Goal: Check status: Check status

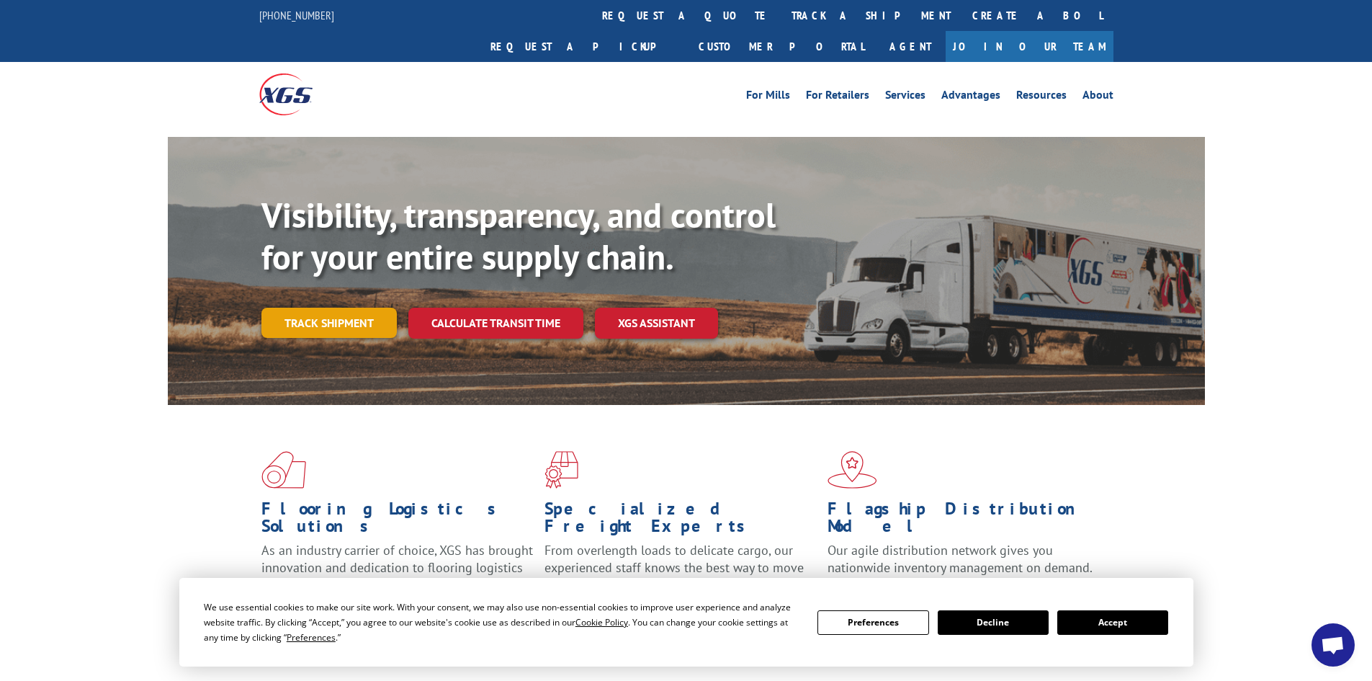
click at [329, 308] on link "Track shipment" at bounding box center [328, 323] width 135 height 30
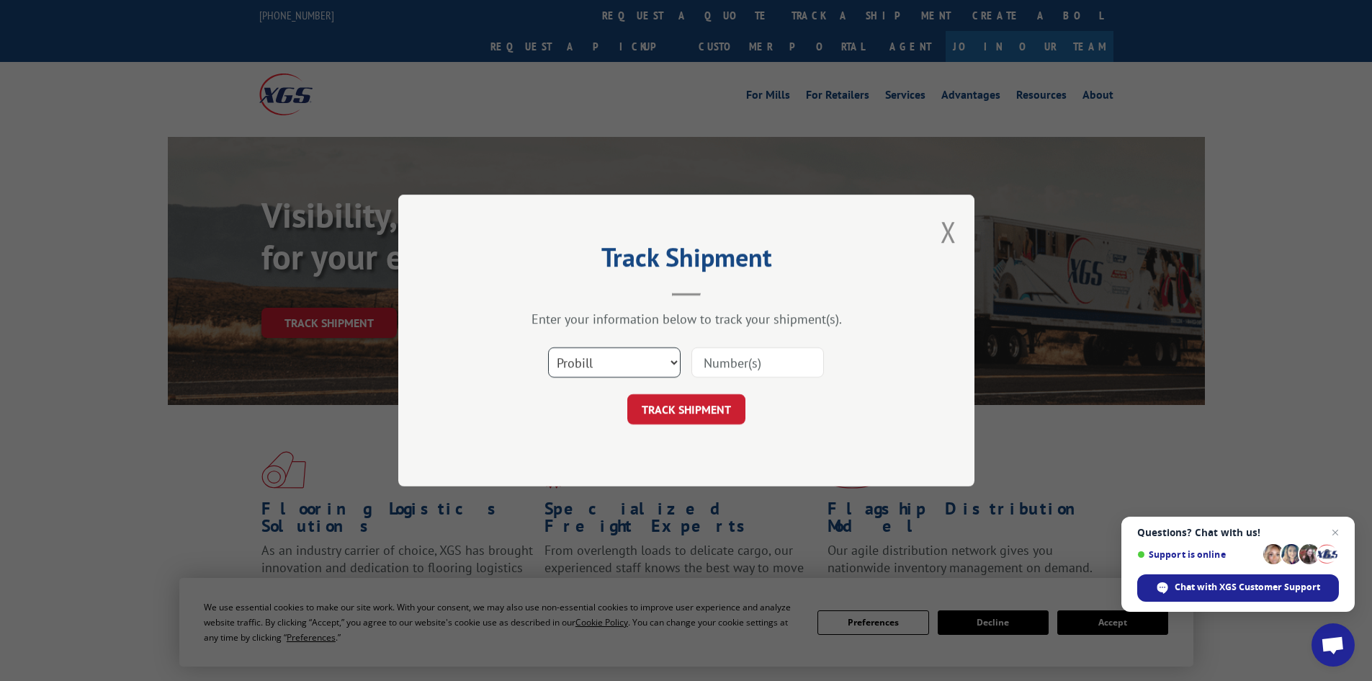
click at [668, 357] on select "Select category... Probill BOL PO" at bounding box center [614, 362] width 133 height 30
select select "bol"
click at [548, 347] on select "Select category... Probill BOL PO" at bounding box center [614, 362] width 133 height 30
click at [766, 365] on input at bounding box center [758, 362] width 133 height 30
type input "7083394"
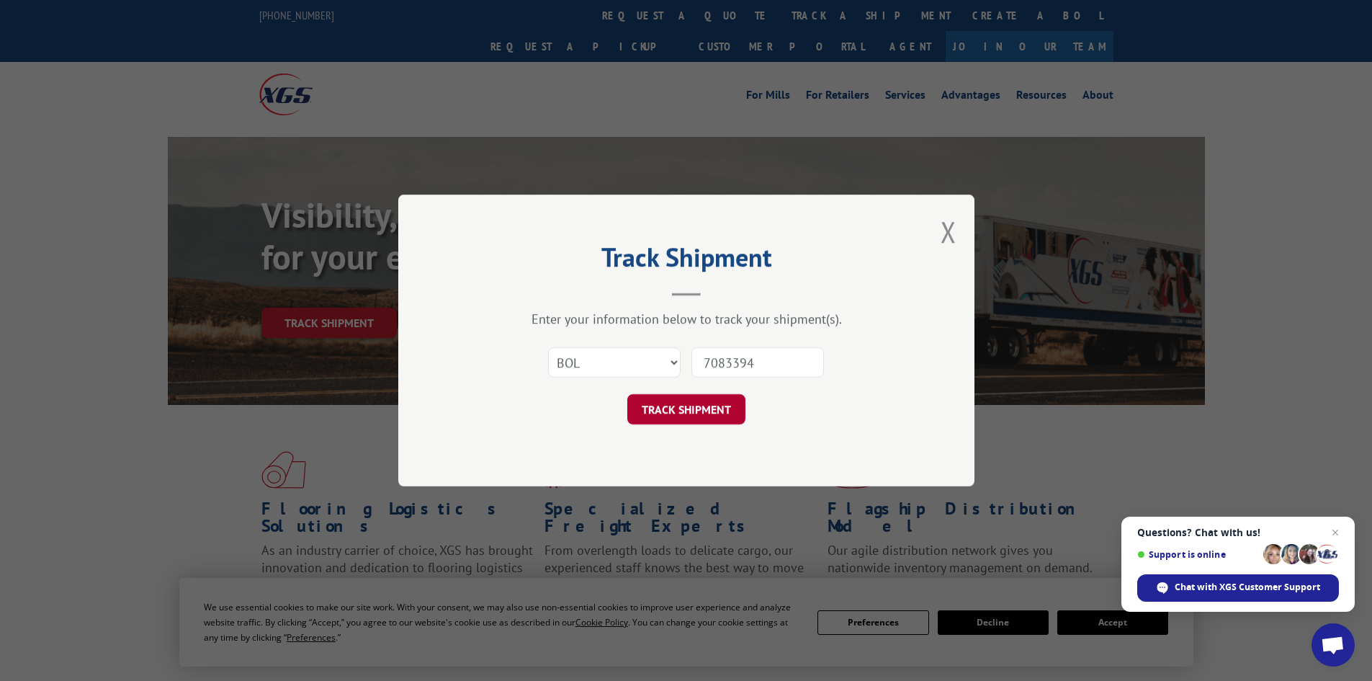
click at [695, 405] on button "TRACK SHIPMENT" at bounding box center [686, 409] width 118 height 30
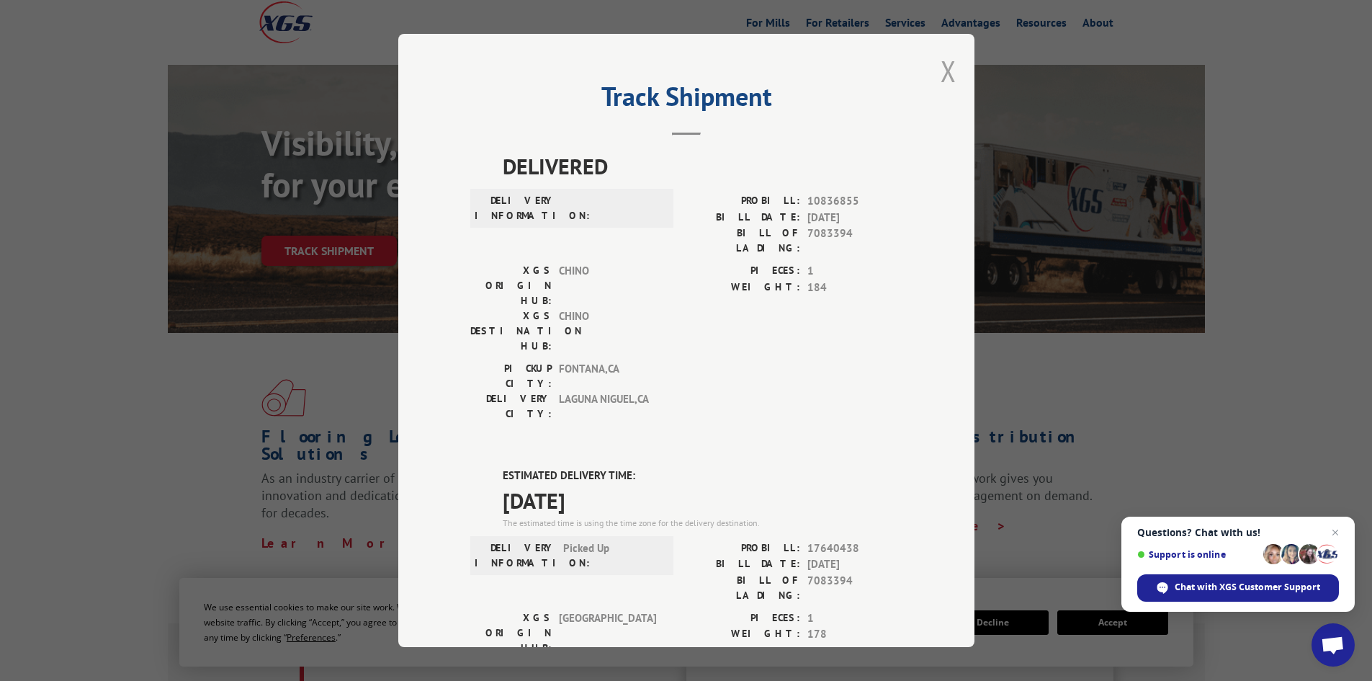
click at [943, 70] on button "Close modal" at bounding box center [949, 71] width 16 height 38
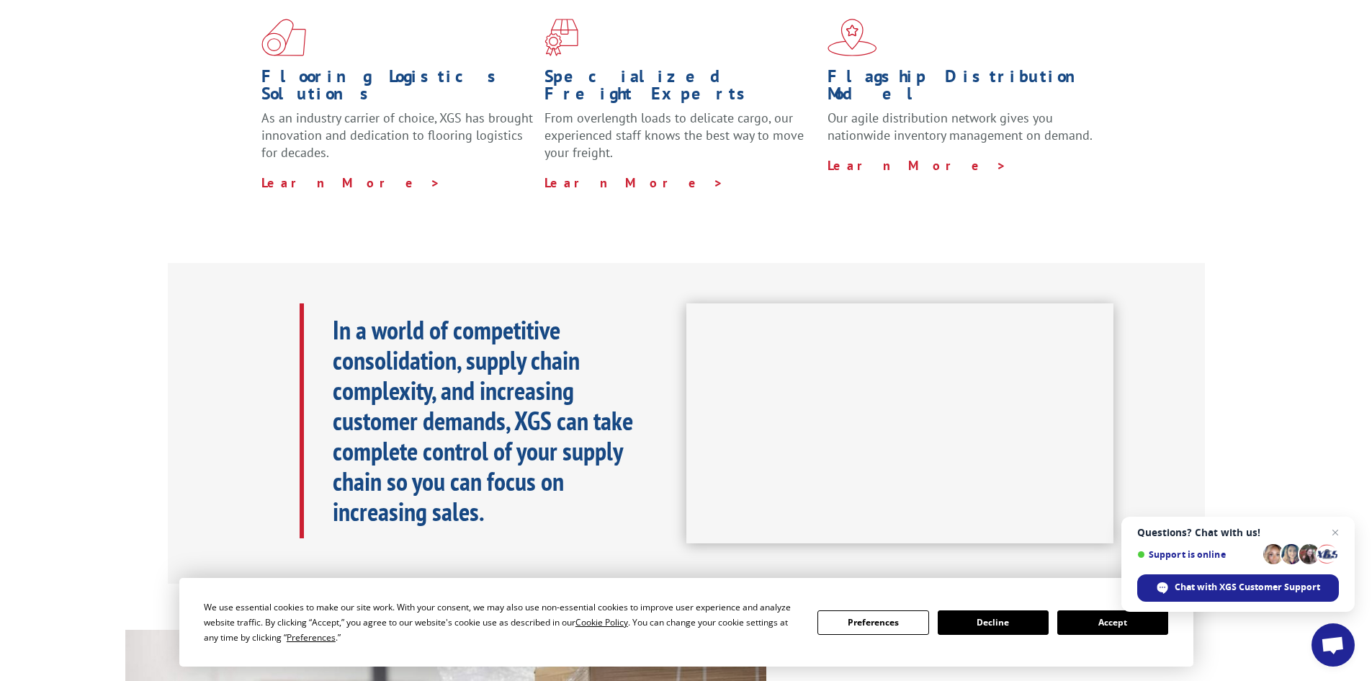
scroll to position [72, 0]
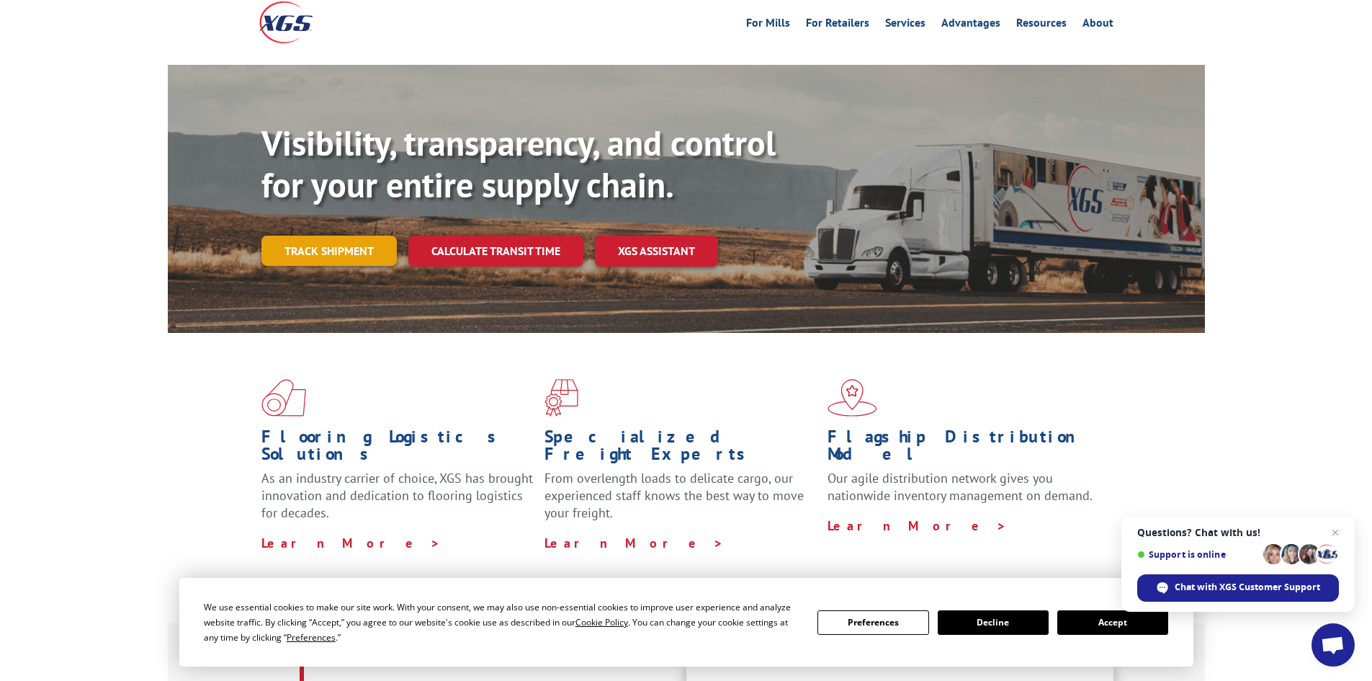
click at [343, 236] on link "Track shipment" at bounding box center [328, 251] width 135 height 30
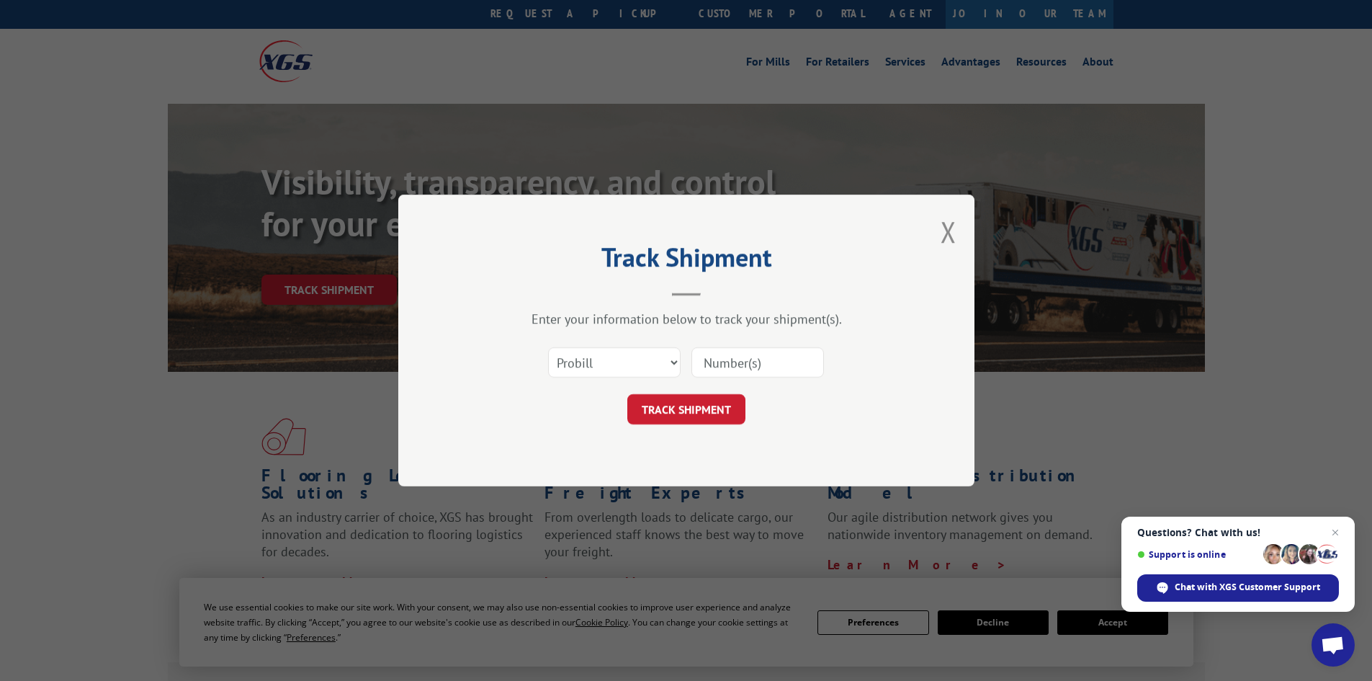
scroll to position [0, 0]
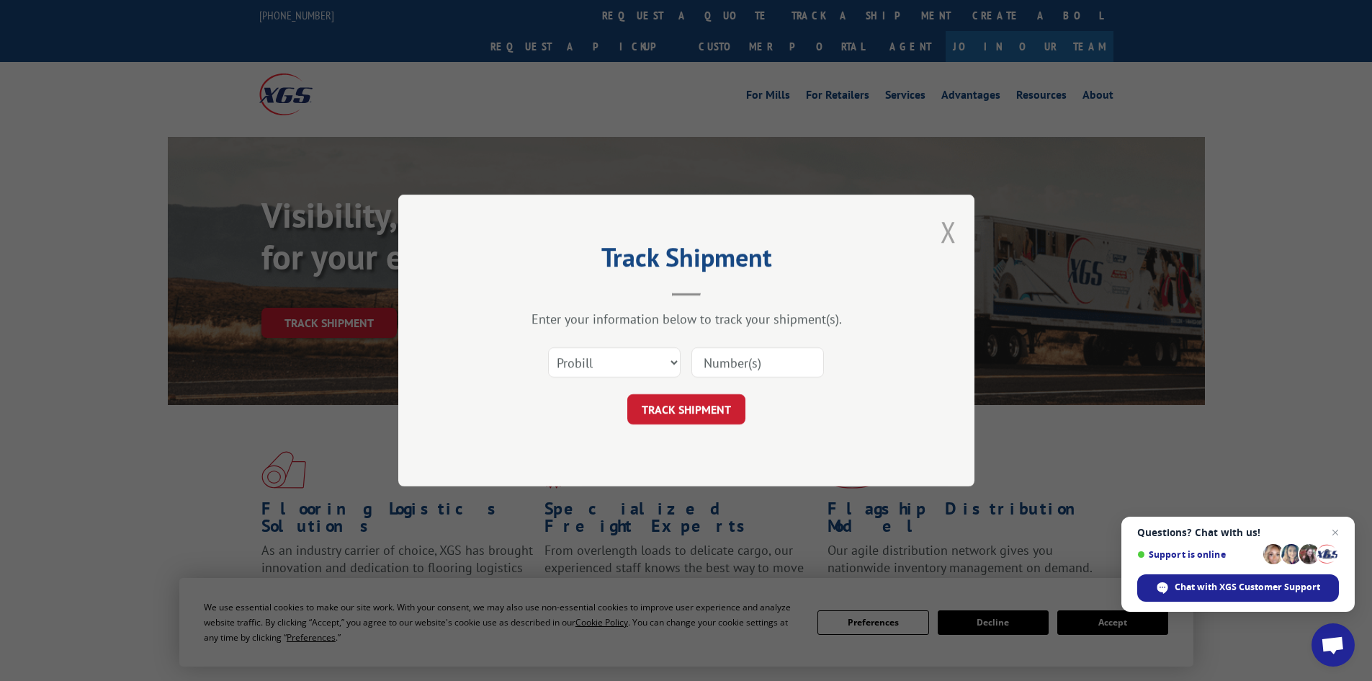
click at [949, 231] on button "Close modal" at bounding box center [949, 232] width 16 height 38
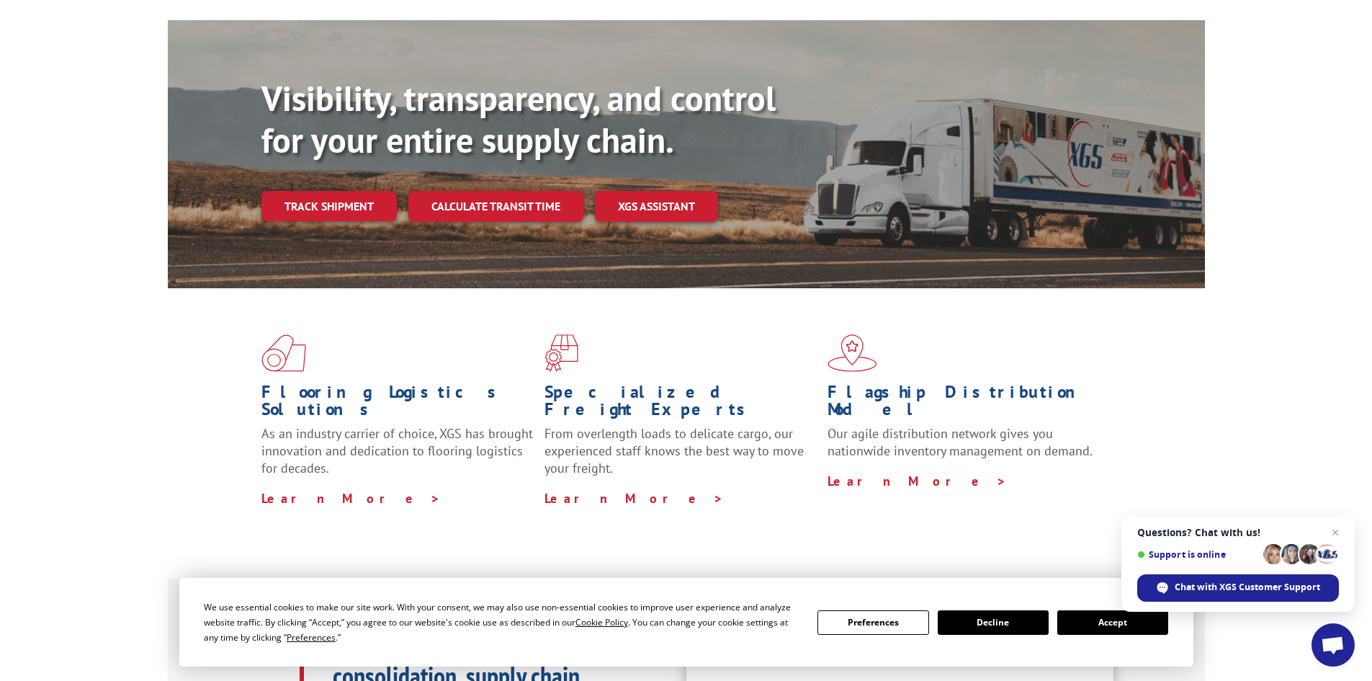
scroll to position [216, 0]
